Goal: Information Seeking & Learning: Understand process/instructions

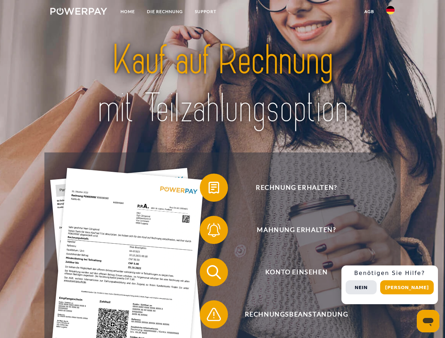
click at [79, 12] on img at bounding box center [78, 11] width 57 height 7
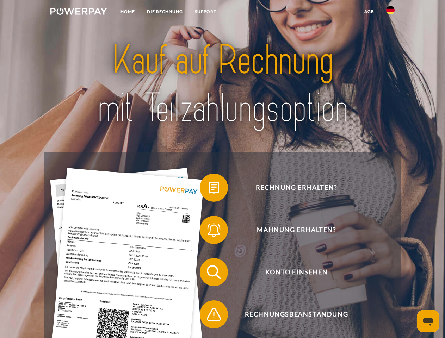
click at [390, 12] on img at bounding box center [390, 10] width 8 height 8
click at [369, 12] on link "agb" at bounding box center [369, 11] width 22 height 13
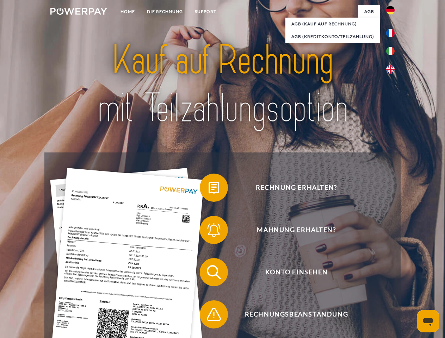
click at [209, 189] on span at bounding box center [203, 187] width 35 height 35
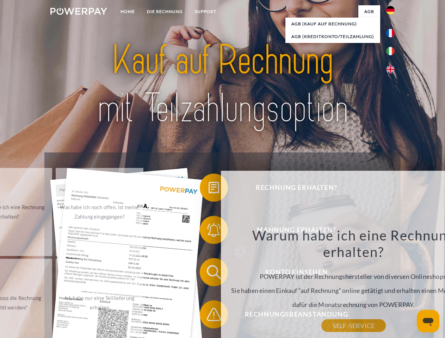
click at [209, 274] on div "Rechnung erhalten? Mahnung erhalten? Konto einsehen" at bounding box center [222, 294] width 356 height 282
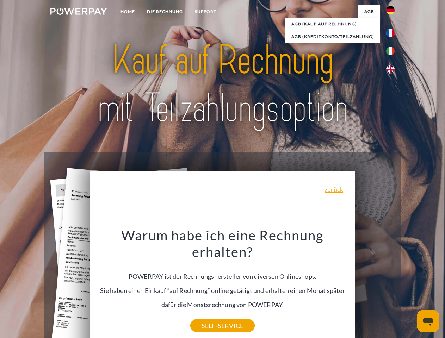
click at [209, 316] on div "Warum habe ich eine Rechnung erhalten? POWERPAY ist der Rechnungshersteller von…" at bounding box center [222, 276] width 257 height 99
click at [392, 285] on div "Rechnung erhalten? Mahnung erhalten? Konto einsehen" at bounding box center [222, 294] width 356 height 282
click at [375, 286] on span "Konto einsehen" at bounding box center [296, 272] width 173 height 28
click at [409, 288] on header "Home DIE RECHNUNG SUPPORT" at bounding box center [222, 243] width 445 height 487
